Goal: Task Accomplishment & Management: Manage account settings

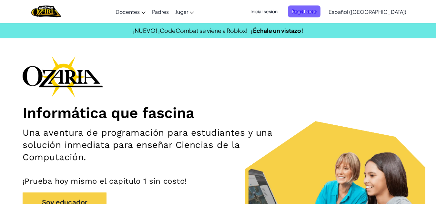
click at [282, 10] on span "Iniciar sesión" at bounding box center [264, 11] width 35 height 12
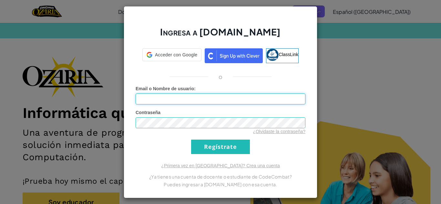
type input "[EMAIL_ADDRESS][DOMAIN_NAME]"
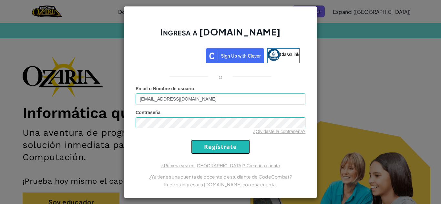
click at [220, 145] on input "Regístrate" at bounding box center [220, 147] width 59 height 15
